Goal: Transaction & Acquisition: Subscribe to service/newsletter

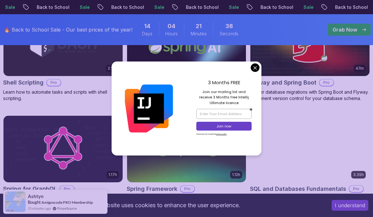
scroll to position [1609, 0]
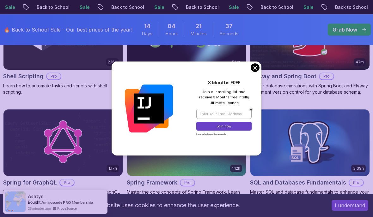
click at [361, 211] on button "I understand" at bounding box center [349, 205] width 37 height 11
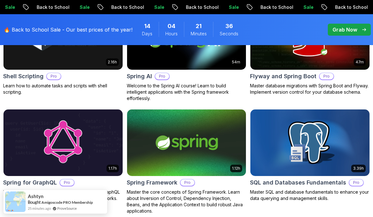
click at [256, 81] on div "47m Flyway and Spring Boot Pro Master database migrations with Spring Boot and …" at bounding box center [310, 49] width 120 height 93
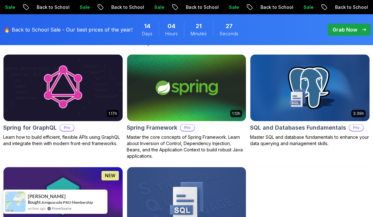
scroll to position [1665, 0]
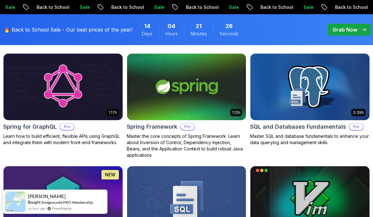
click at [214, 98] on img at bounding box center [186, 87] width 119 height 67
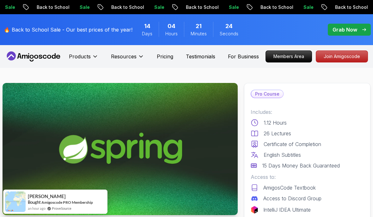
click at [334, 156] on div "English Subtitles" at bounding box center [307, 155] width 113 height 8
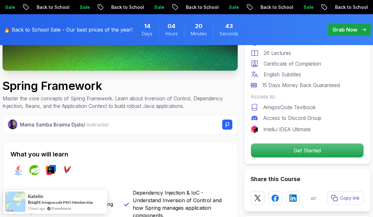
scroll to position [145, 0]
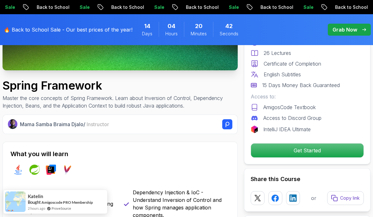
click at [337, 155] on p "Get Started" at bounding box center [307, 151] width 112 height 14
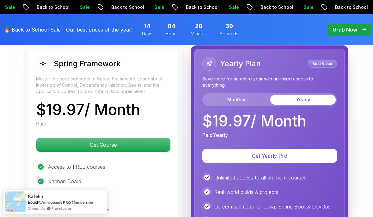
scroll to position [1174, 0]
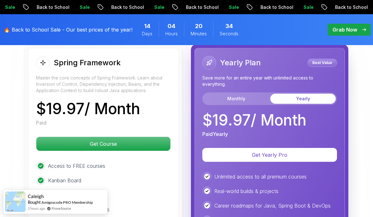
click at [245, 103] on button "Monthly" at bounding box center [236, 99] width 65 height 10
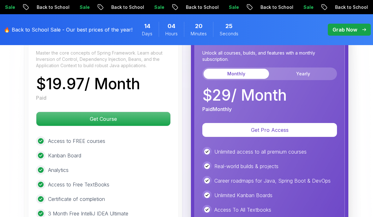
scroll to position [1191, 0]
